Goal: Information Seeking & Learning: Learn about a topic

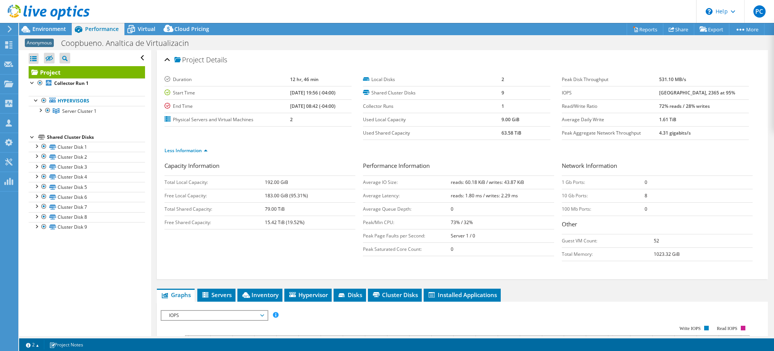
select select "USD"
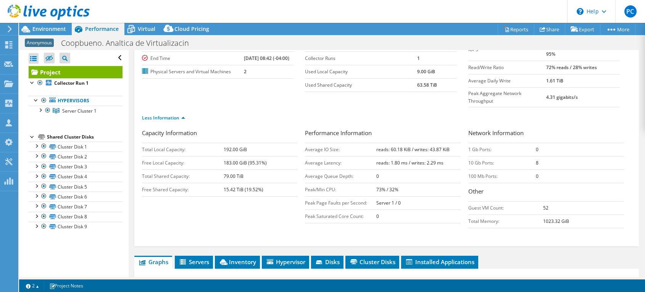
scroll to position [95, 0]
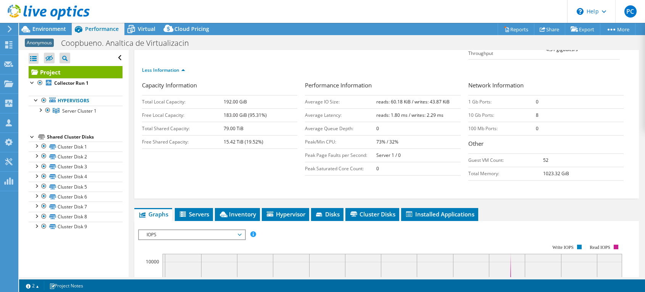
click at [8, 27] on use at bounding box center [10, 29] width 4 height 7
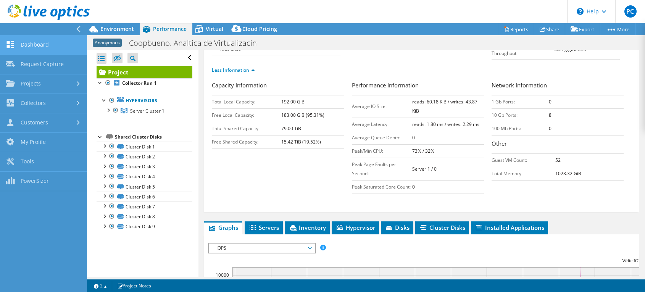
click at [18, 40] on link "Dashboard" at bounding box center [43, 45] width 87 height 19
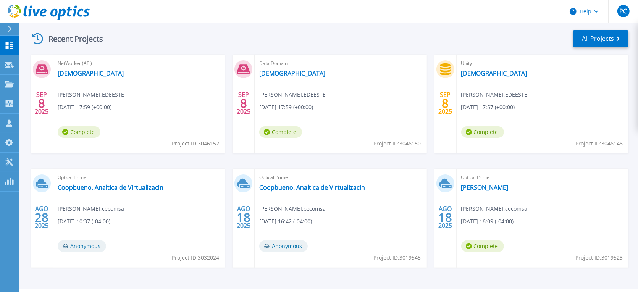
scroll to position [163, 0]
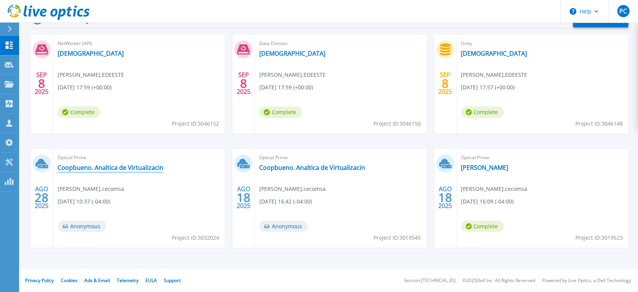
click at [123, 164] on link "Coopbueno. Analtica de Virtualizacin" at bounding box center [111, 168] width 106 height 8
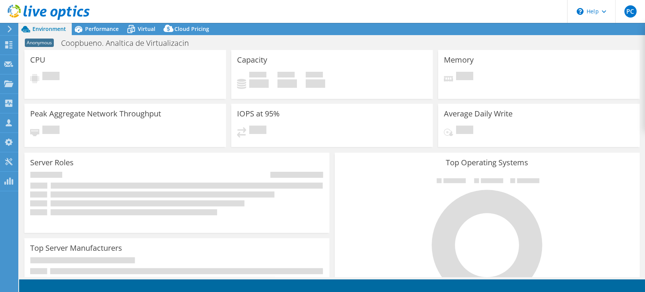
select select "USD"
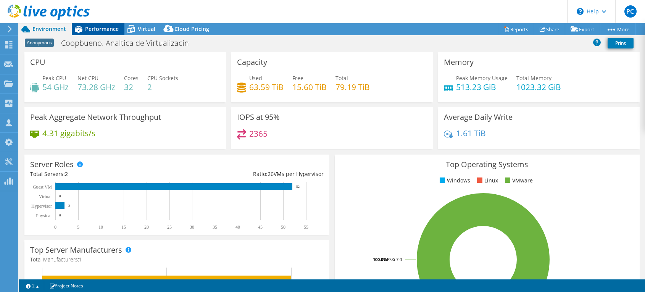
click at [92, 29] on span "Performance" at bounding box center [102, 28] width 34 height 7
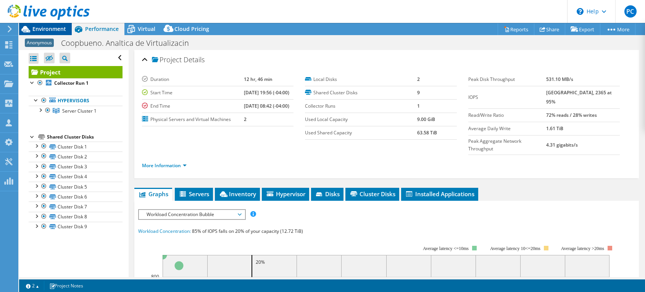
click at [41, 29] on span "Environment" at bounding box center [49, 28] width 34 height 7
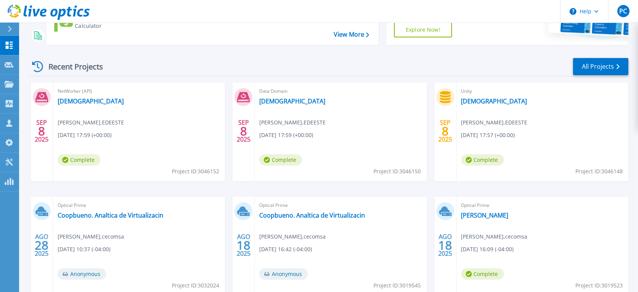
scroll to position [68, 0]
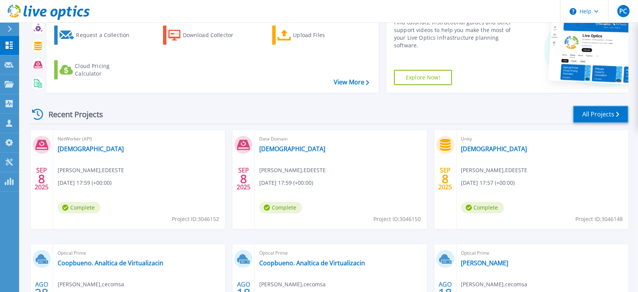
click at [594, 118] on link "All Projects" at bounding box center [600, 114] width 55 height 17
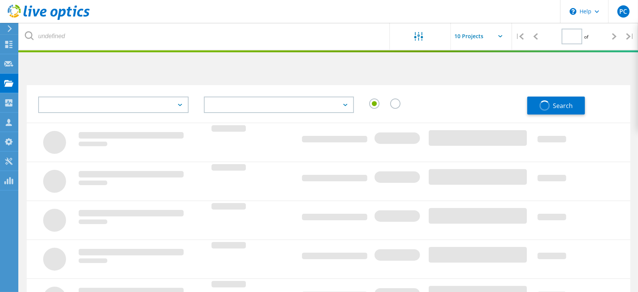
type input "1"
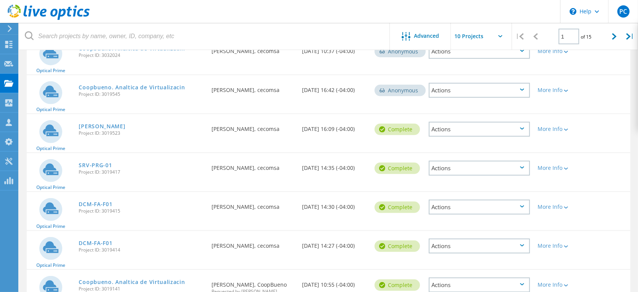
scroll to position [283, 0]
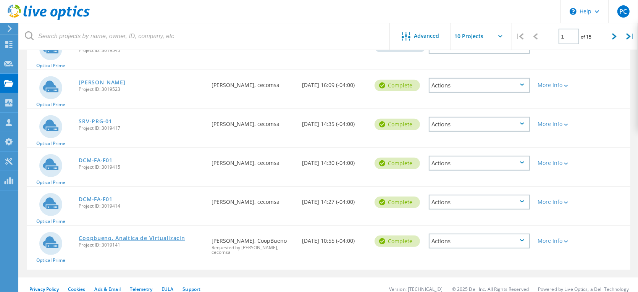
click at [152, 236] on link "Coopbueno. Analtica de Virtualizacin" at bounding box center [132, 238] width 106 height 5
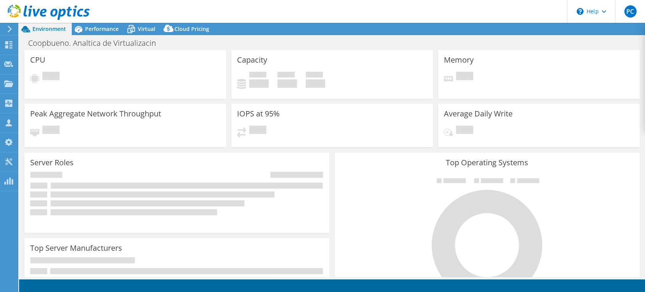
select select "USD"
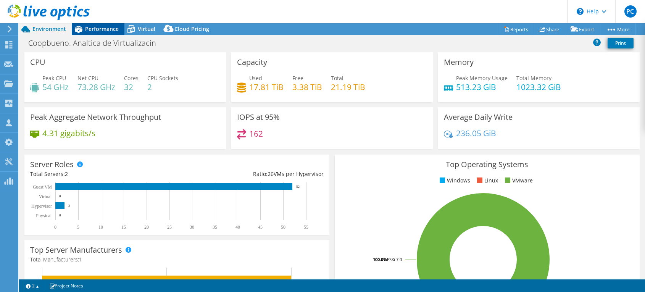
click at [111, 32] on span "Performance" at bounding box center [102, 28] width 34 height 7
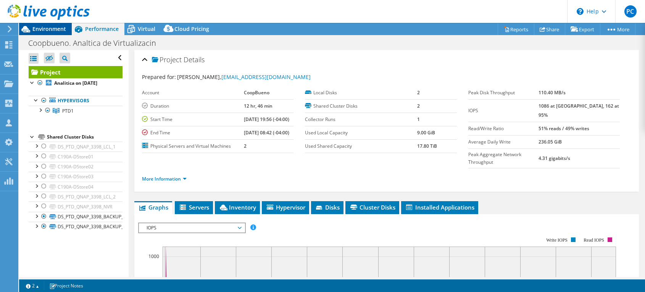
click at [58, 31] on span "Environment" at bounding box center [49, 28] width 34 height 7
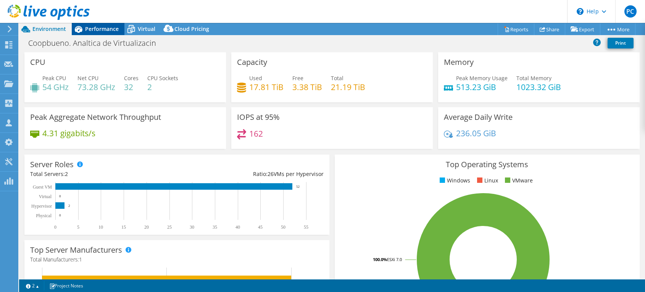
click at [87, 28] on span "Performance" at bounding box center [102, 28] width 34 height 7
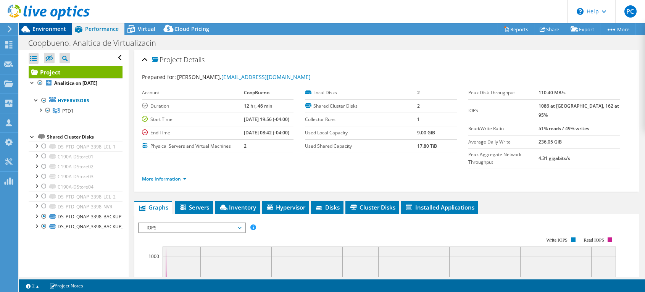
click at [59, 33] on div "Environment" at bounding box center [45, 29] width 53 height 12
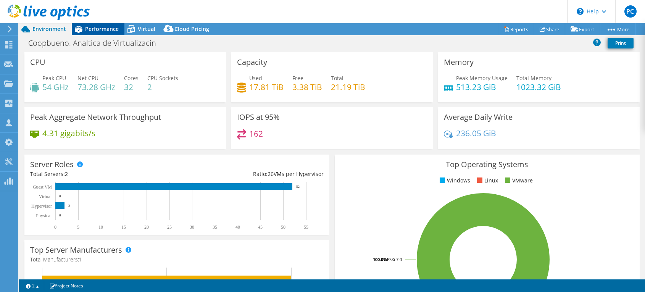
click at [75, 31] on icon at bounding box center [79, 29] width 8 height 7
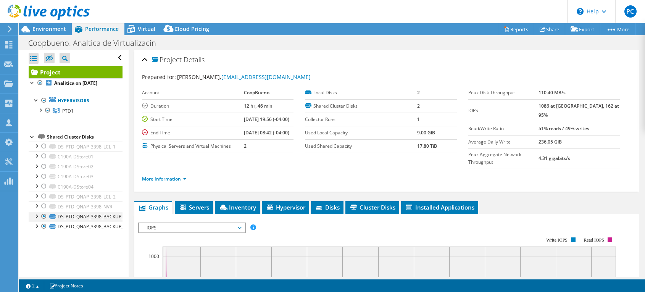
click at [43, 218] on div at bounding box center [44, 216] width 8 height 9
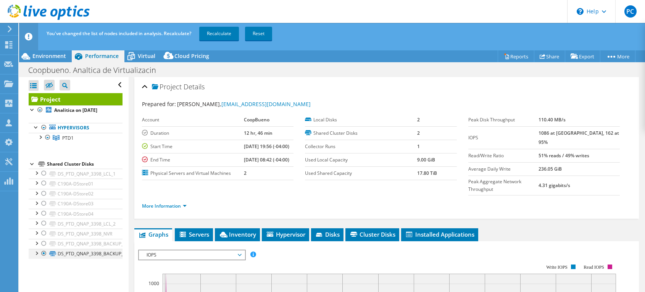
click at [42, 252] on div at bounding box center [44, 253] width 8 height 9
click at [42, 183] on div at bounding box center [44, 183] width 8 height 9
click at [41, 191] on div at bounding box center [44, 193] width 8 height 9
click at [45, 203] on div at bounding box center [44, 203] width 8 height 9
click at [44, 210] on div at bounding box center [44, 213] width 8 height 9
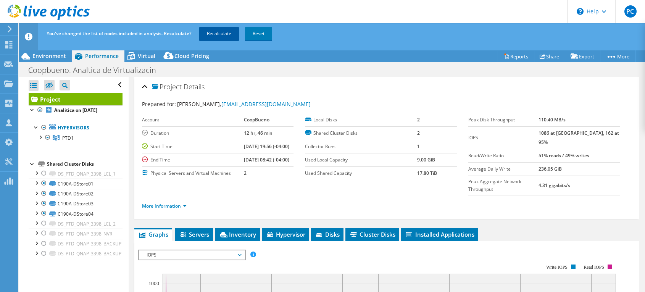
click at [230, 37] on link "Recalculate" at bounding box center [219, 34] width 40 height 14
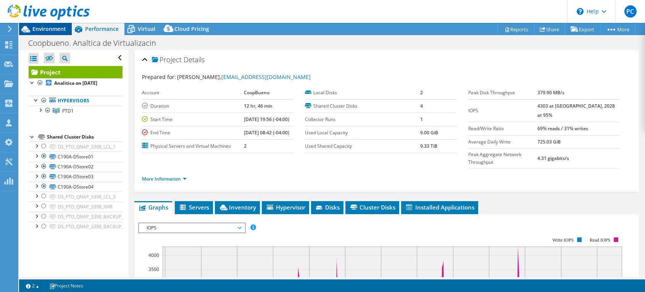
click at [50, 27] on span "Environment" at bounding box center [49, 28] width 34 height 7
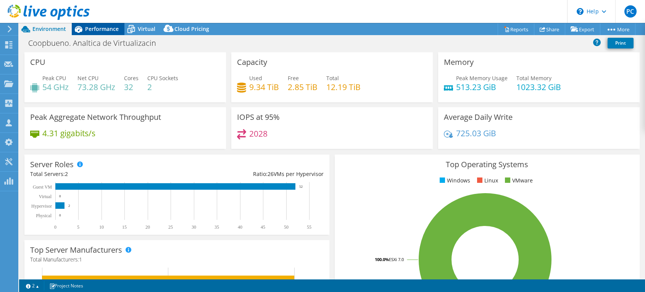
click at [88, 27] on span "Performance" at bounding box center [102, 28] width 34 height 7
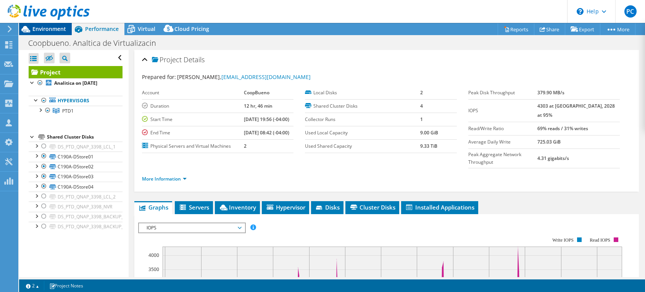
click at [45, 33] on div "Environment" at bounding box center [45, 29] width 53 height 12
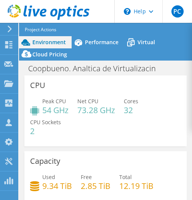
scroll to position [31, 0]
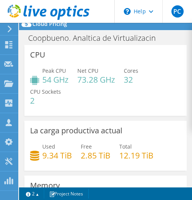
click at [171, 98] on div "Peak CPU 54 GHz Net CPU 73.28 GHz Cores 32 CPU Sockets 2" at bounding box center [105, 90] width 151 height 46
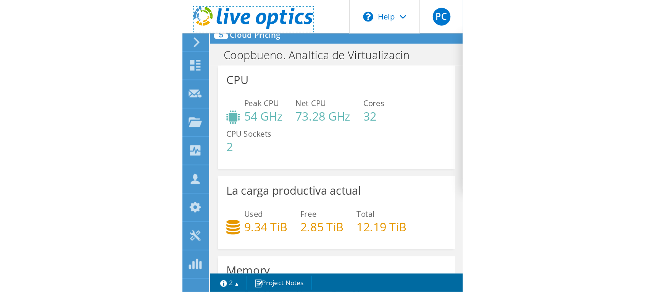
scroll to position [0, 0]
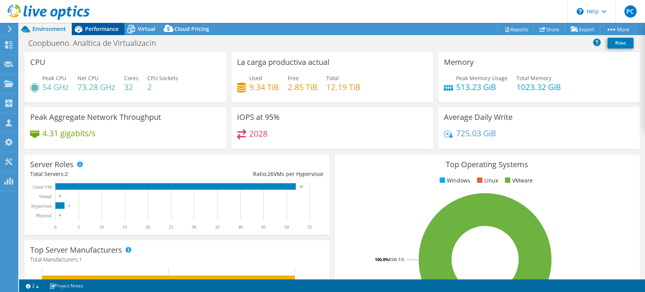
click at [100, 24] on div "Performance" at bounding box center [98, 29] width 53 height 12
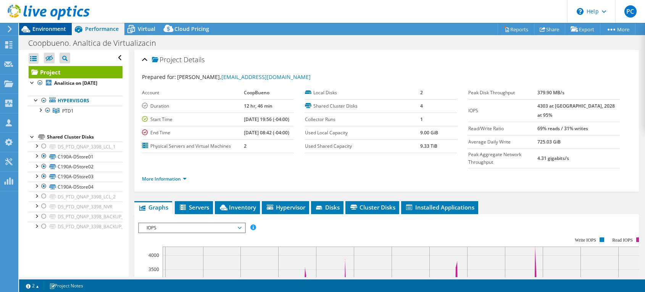
click at [58, 34] on div "Environment" at bounding box center [45, 29] width 53 height 12
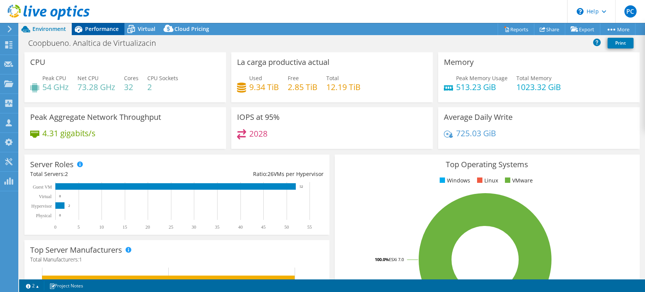
click at [81, 31] on icon at bounding box center [79, 29] width 8 height 7
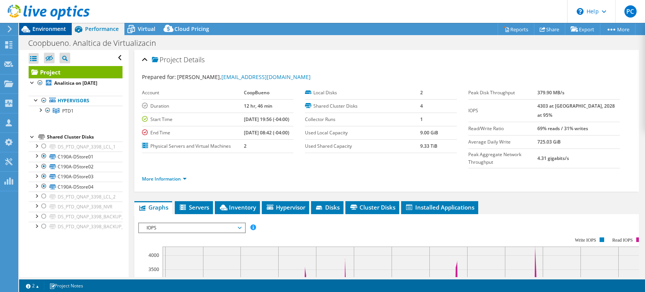
click at [46, 26] on span "Environment" at bounding box center [49, 28] width 34 height 7
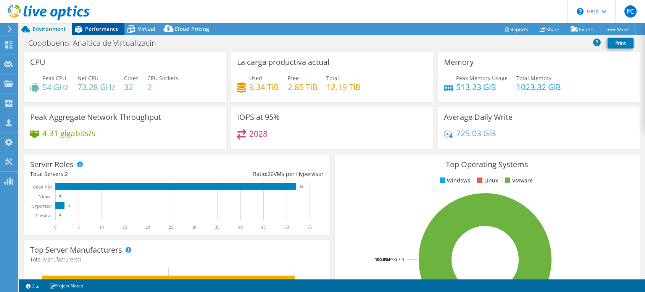
click at [97, 28] on span "Performance" at bounding box center [102, 28] width 34 height 7
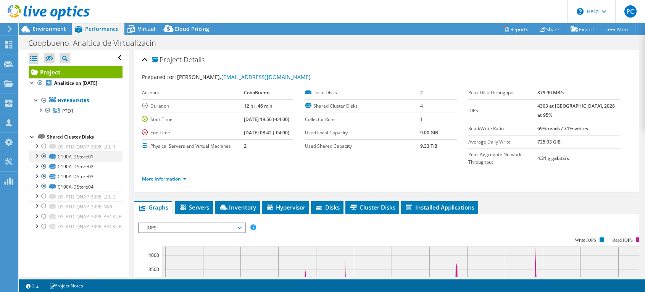
click at [43, 159] on div at bounding box center [44, 156] width 8 height 9
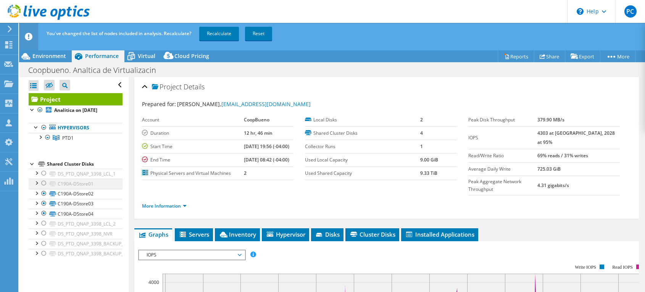
click at [44, 166] on li "Shared Cluster Disks DS_PTD_QNAP_3398_LCL_1 DS_PTD_QNAP_3398_LCL_1 | 10.32.99.11" at bounding box center [76, 209] width 94 height 99
click at [44, 193] on div at bounding box center [44, 193] width 8 height 9
click at [44, 201] on div at bounding box center [44, 203] width 8 height 9
click at [43, 214] on div at bounding box center [44, 213] width 8 height 9
click at [41, 244] on div at bounding box center [44, 243] width 8 height 9
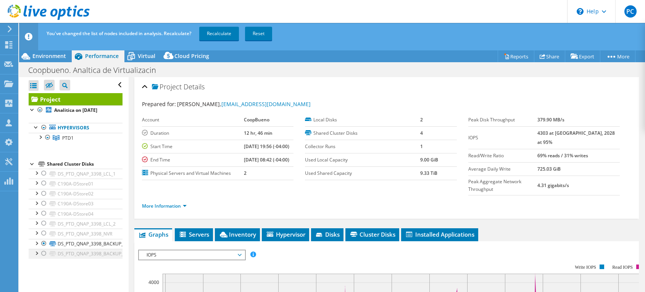
click at [43, 254] on div at bounding box center [44, 253] width 8 height 9
click at [231, 30] on link "Recalculate" at bounding box center [219, 34] width 40 height 14
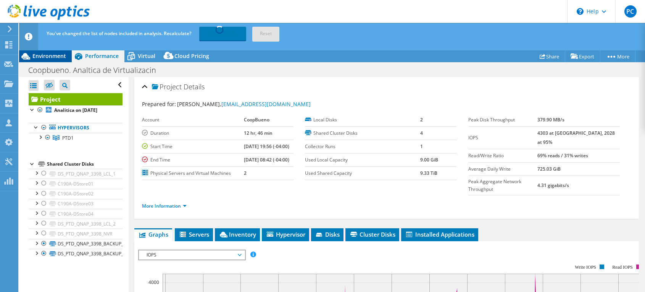
click at [60, 56] on span "Environment" at bounding box center [49, 55] width 34 height 7
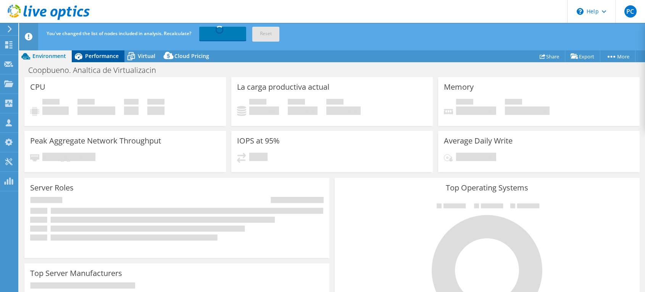
click at [76, 56] on icon at bounding box center [78, 56] width 13 height 13
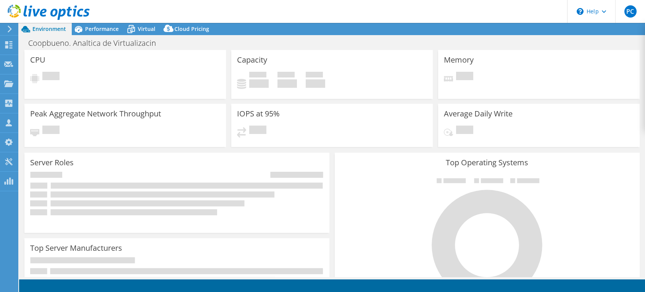
select select "USD"
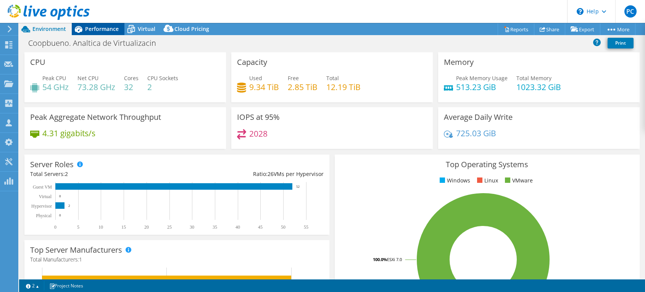
click at [97, 28] on span "Performance" at bounding box center [102, 28] width 34 height 7
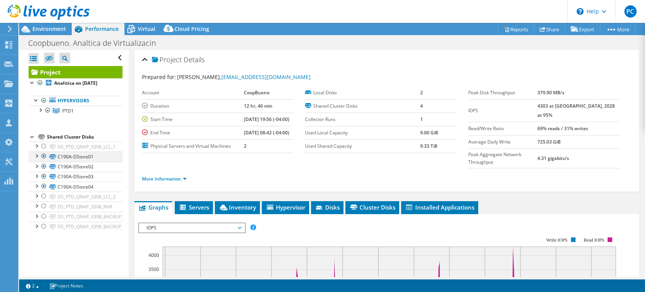
click at [45, 160] on div at bounding box center [44, 156] width 8 height 9
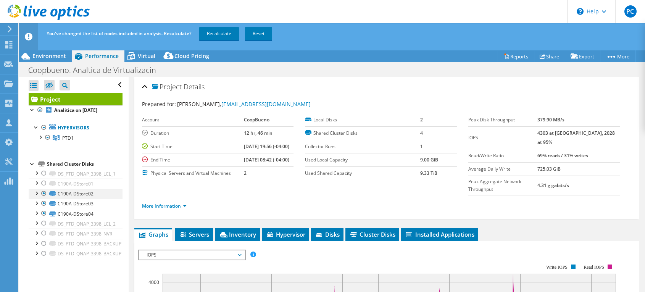
click at [43, 191] on div at bounding box center [44, 193] width 8 height 9
click at [44, 202] on div at bounding box center [44, 203] width 8 height 9
click at [44, 210] on div at bounding box center [44, 213] width 8 height 9
click at [41, 246] on div at bounding box center [44, 243] width 8 height 9
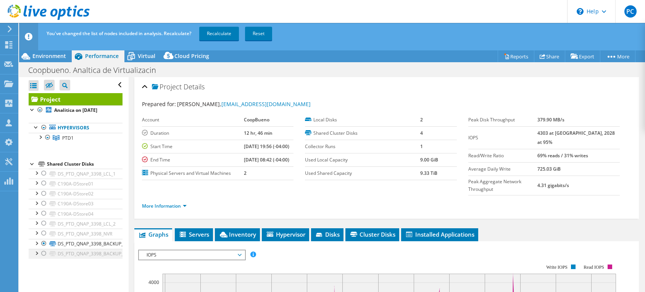
click at [41, 256] on div at bounding box center [44, 253] width 8 height 9
click at [228, 38] on link "Recalculate" at bounding box center [219, 34] width 40 height 14
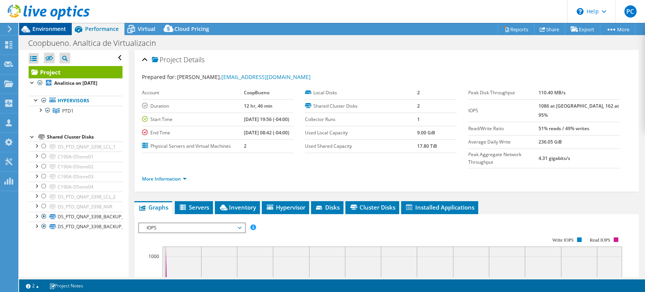
click at [55, 29] on span "Environment" at bounding box center [49, 28] width 34 height 7
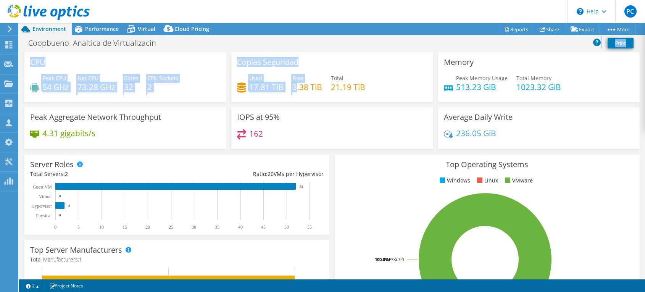
drag, startPoint x: 230, startPoint y: 50, endPoint x: 294, endPoint y: 92, distance: 76.9
click at [294, 92] on div "Project Actions Project Actions Reports Share Export vSAN ReadyNode Sizer" at bounding box center [332, 157] width 626 height 269
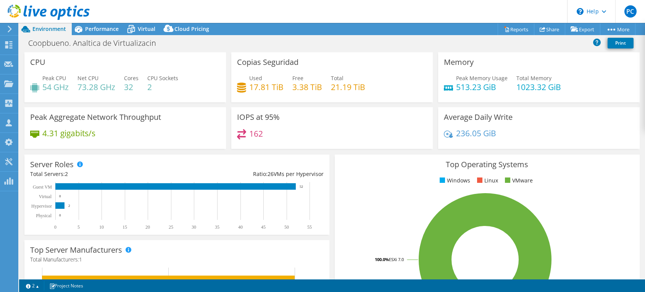
drag, startPoint x: 294, startPoint y: 92, endPoint x: 406, endPoint y: 89, distance: 111.5
click at [406, 89] on div "Used 17.81 TiB Free 3.38 TiB Total 21.19 TiB" at bounding box center [332, 86] width 190 height 25
click at [409, 175] on div "Top Operating Systems Windows Linux VMware 100.0% ESXi 7.0" at bounding box center [487, 246] width 305 height 183
click at [98, 35] on div "Coopbueno. Analtica de Virtualizacin Print" at bounding box center [332, 43] width 626 height 17
click at [99, 31] on span "Performance" at bounding box center [102, 28] width 34 height 7
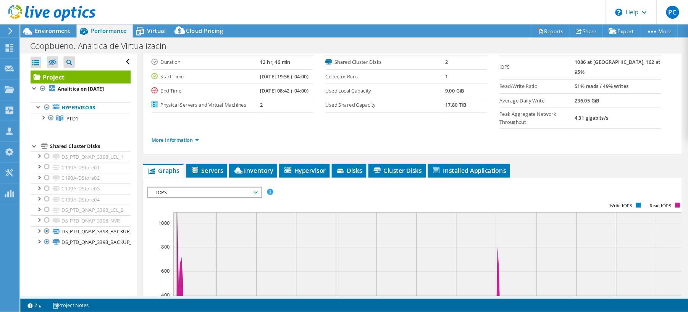
scroll to position [143, 0]
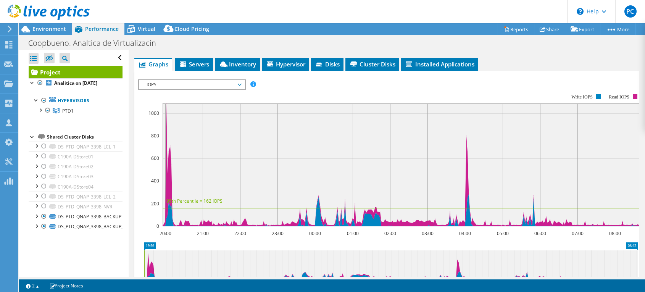
click at [109, 58] on div "Open All Close All Hide Excluded Nodes Project Tree Filter" at bounding box center [76, 58] width 94 height 16
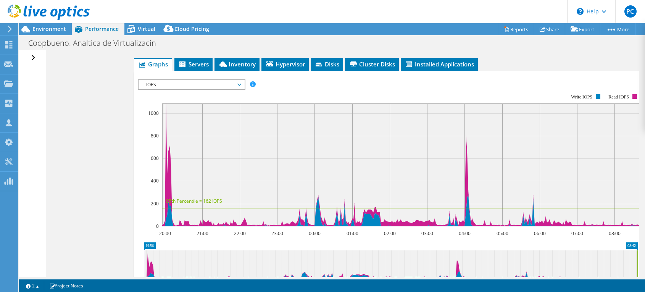
click at [31, 60] on div "Open All Close All Hide Excluded Nodes Project Tree Filter" at bounding box center [34, 58] width 11 height 16
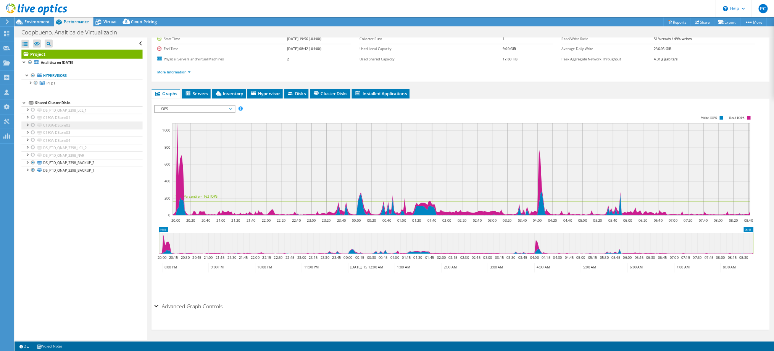
scroll to position [69, 0]
